Goal: Register for event/course

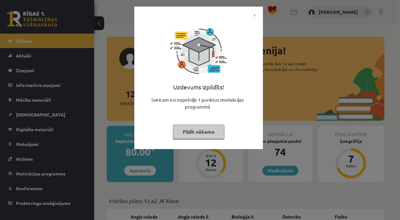
click at [182, 131] on button "Pildīt nākamo" at bounding box center [198, 132] width 51 height 14
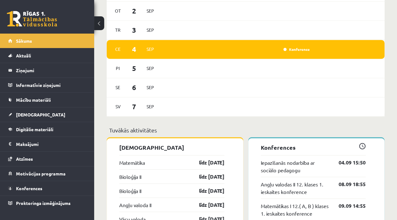
scroll to position [439, 0]
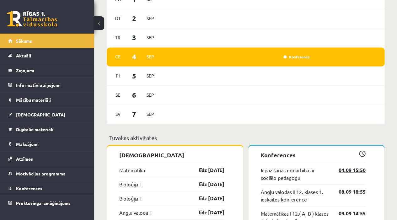
click at [355, 172] on link "04.09 15:50" at bounding box center [347, 170] width 36 height 8
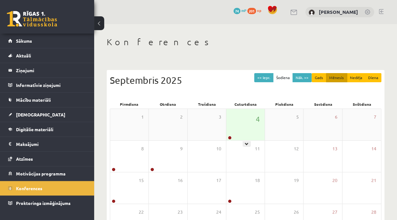
click at [242, 130] on div "4" at bounding box center [245, 124] width 38 height 31
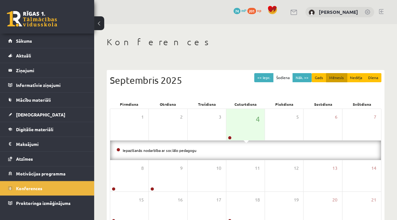
click at [205, 149] on li "Iepazīšanās nodarbība ar sociālo pedagogu" at bounding box center [245, 150] width 258 height 7
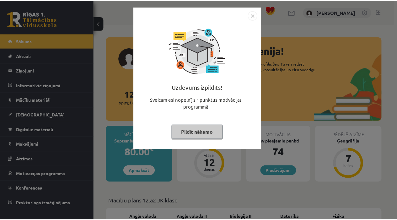
scroll to position [439, 0]
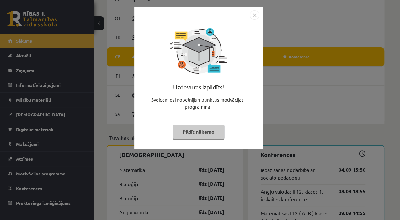
click at [200, 127] on button "Pildīt nākamo" at bounding box center [198, 132] width 51 height 14
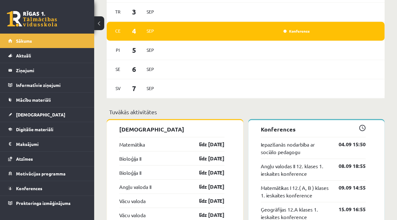
scroll to position [502, 0]
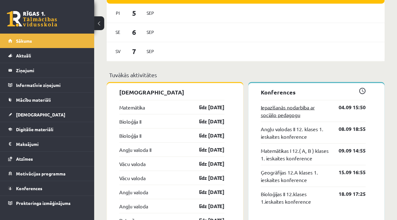
click at [294, 115] on link "Iepazīšanās nodarbība ar sociālo pedagogu" at bounding box center [295, 110] width 69 height 15
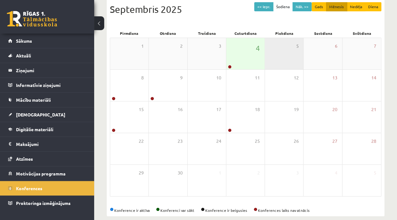
scroll to position [79, 0]
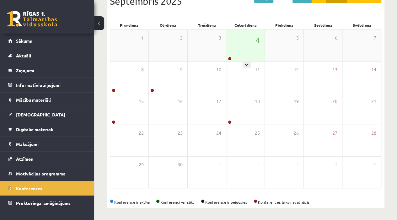
click at [239, 57] on div "4" at bounding box center [245, 45] width 38 height 31
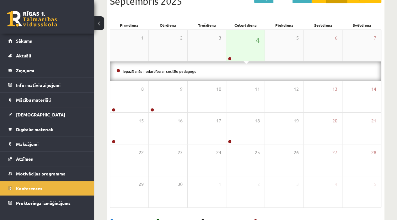
click at [239, 57] on div "4" at bounding box center [245, 45] width 38 height 31
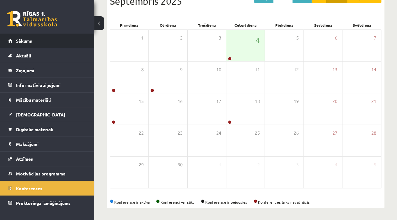
click at [61, 45] on link "Sākums" at bounding box center [47, 41] width 78 height 14
